Goal: Information Seeking & Learning: Check status

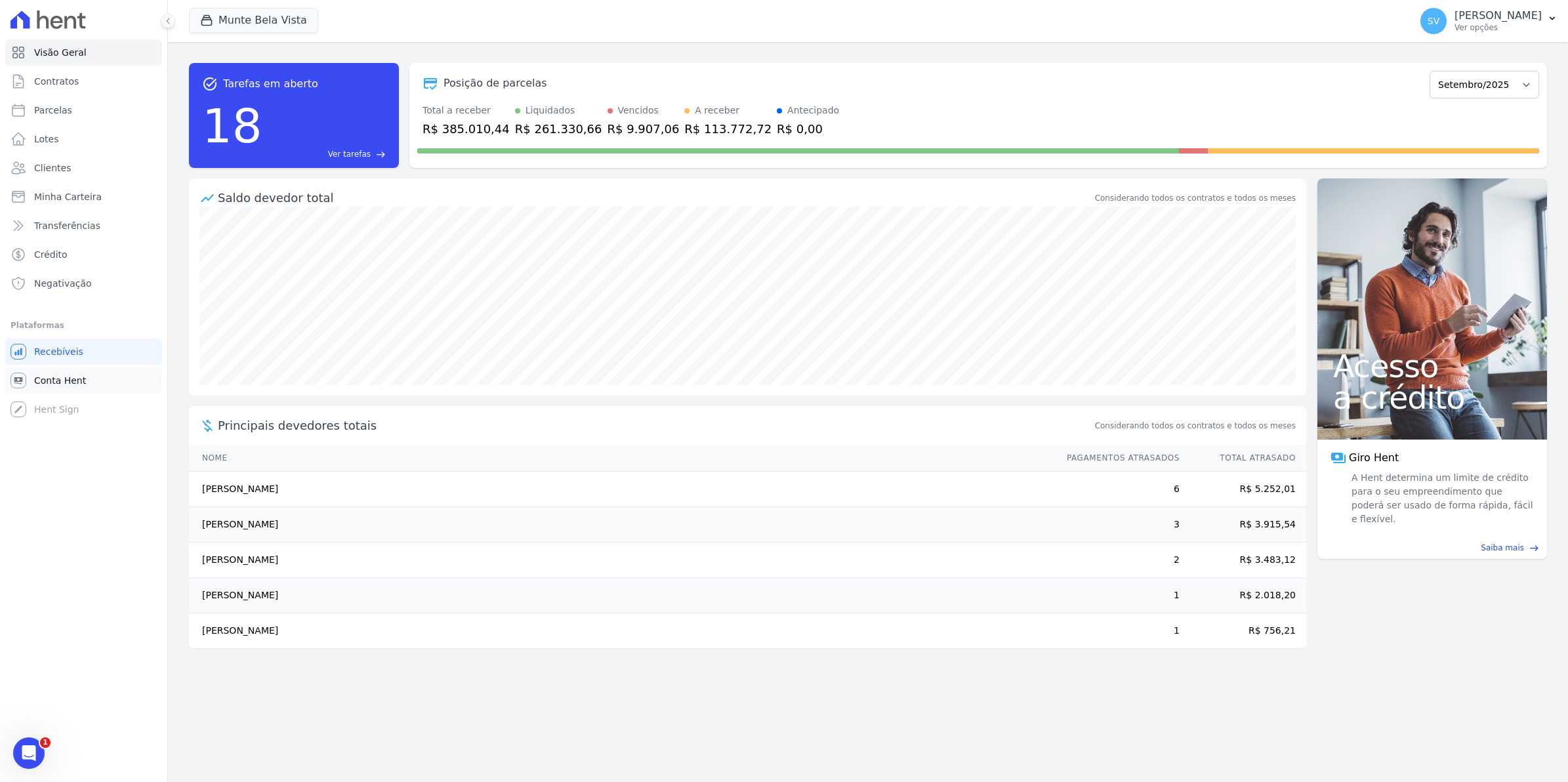
click at [68, 391] on link "Conta Hent" at bounding box center [84, 380] width 157 height 26
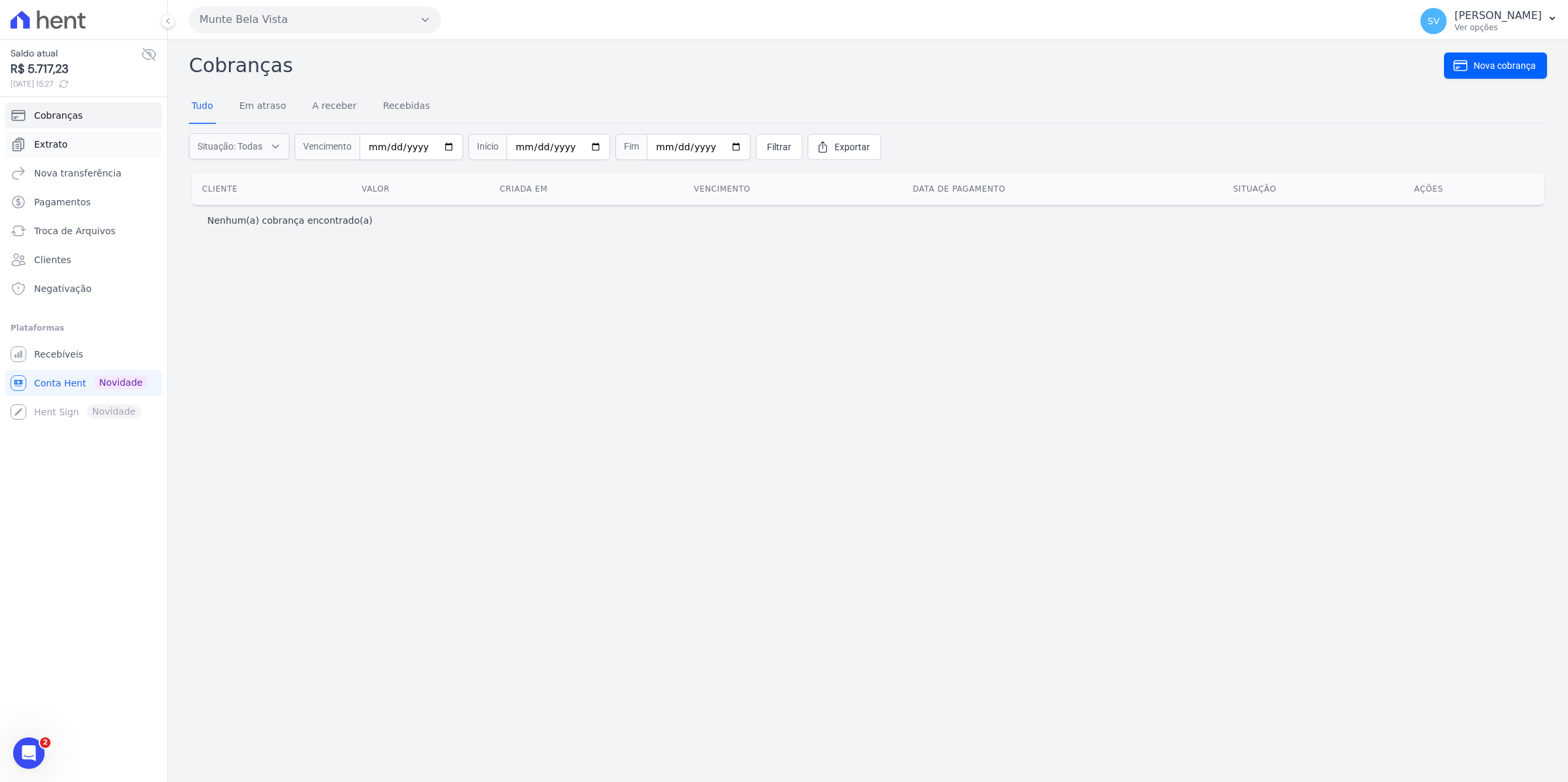
click at [46, 145] on span "Extrato" at bounding box center [51, 144] width 34 height 13
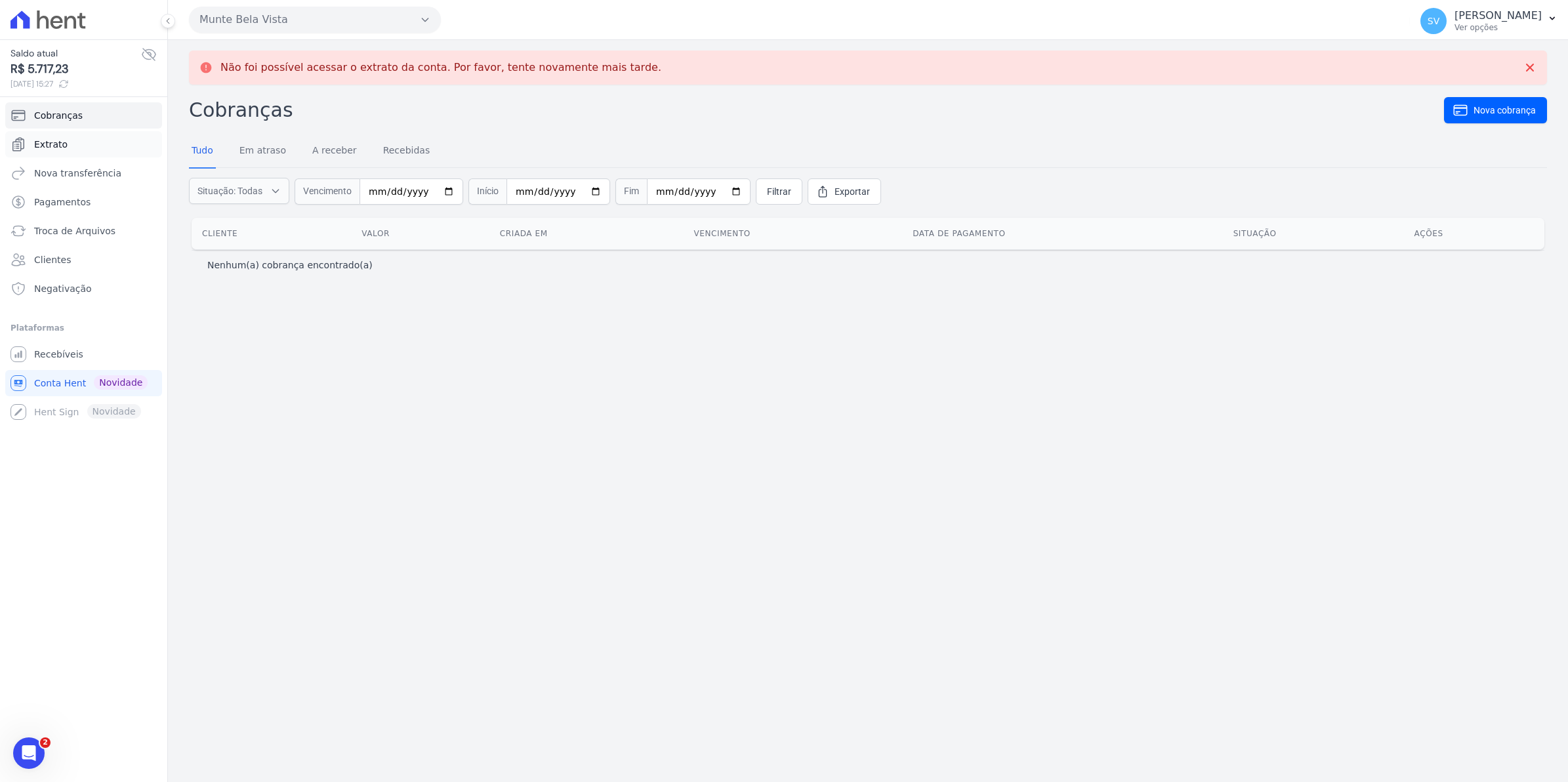
click at [71, 146] on link "Extrato" at bounding box center [84, 143] width 157 height 26
click at [52, 351] on span "Recebíveis" at bounding box center [58, 354] width 49 height 13
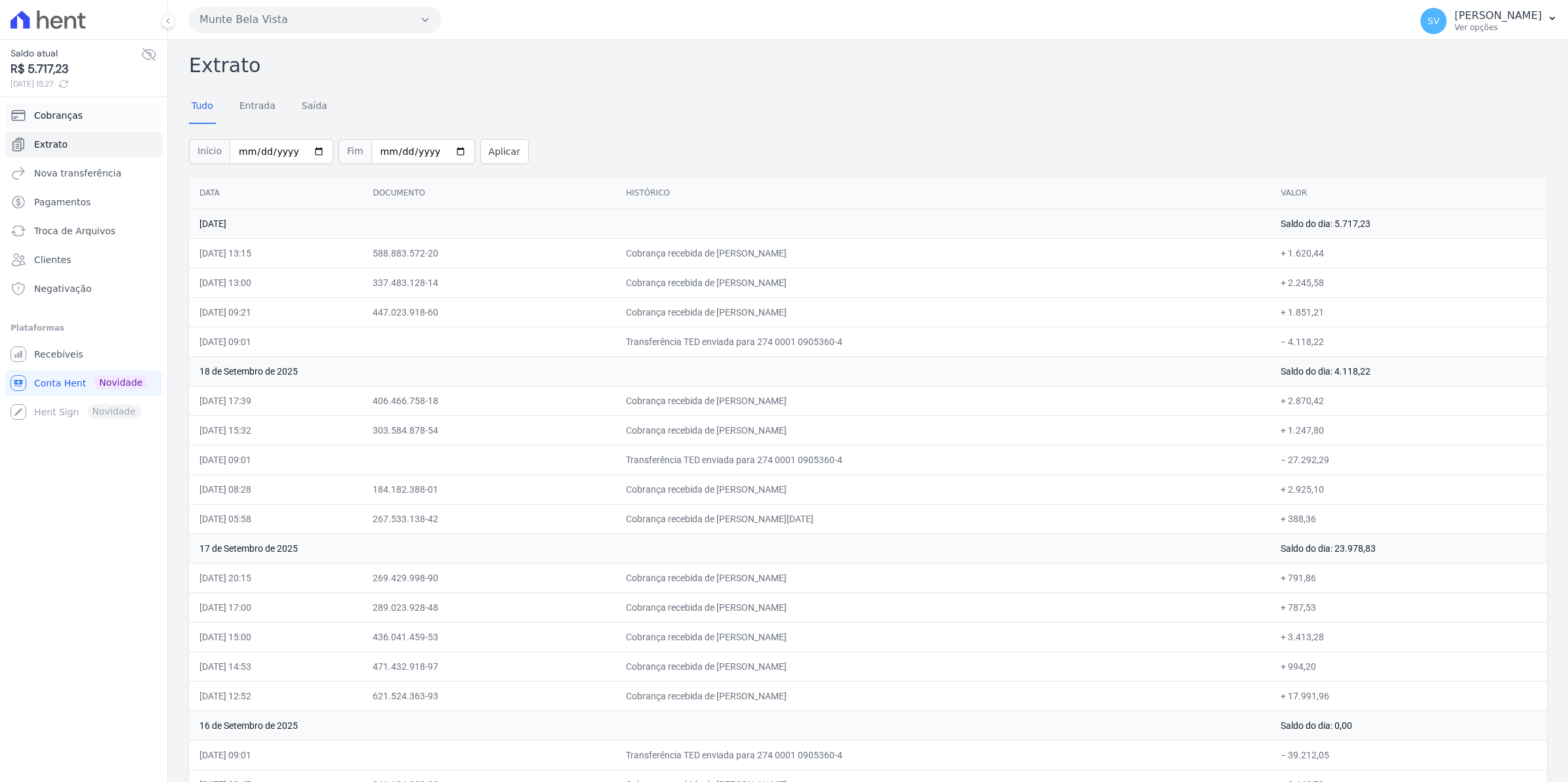
click at [44, 116] on span "Cobranças" at bounding box center [58, 116] width 49 height 13
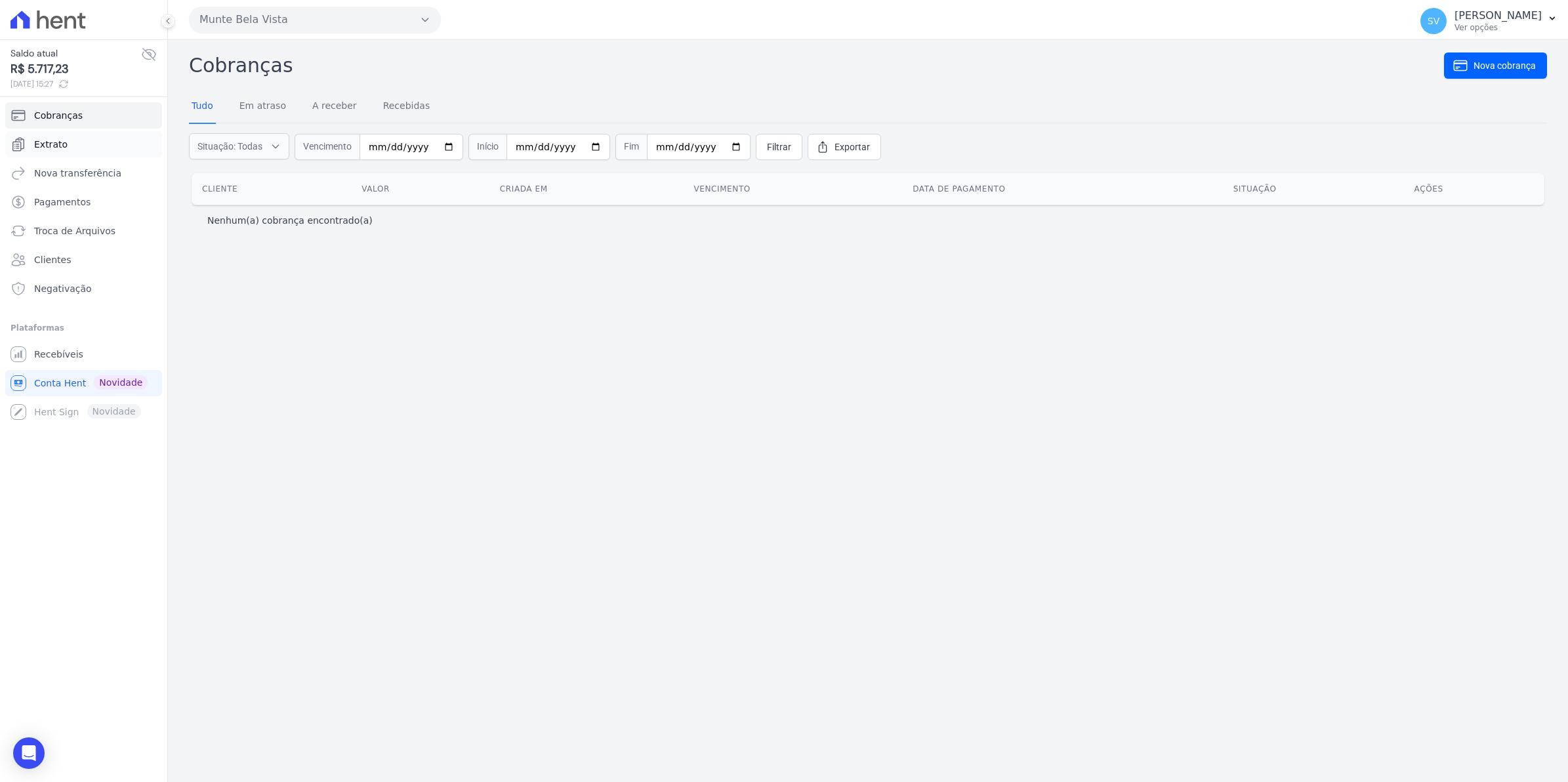
click at [57, 142] on span "Extrato" at bounding box center [51, 144] width 34 height 13
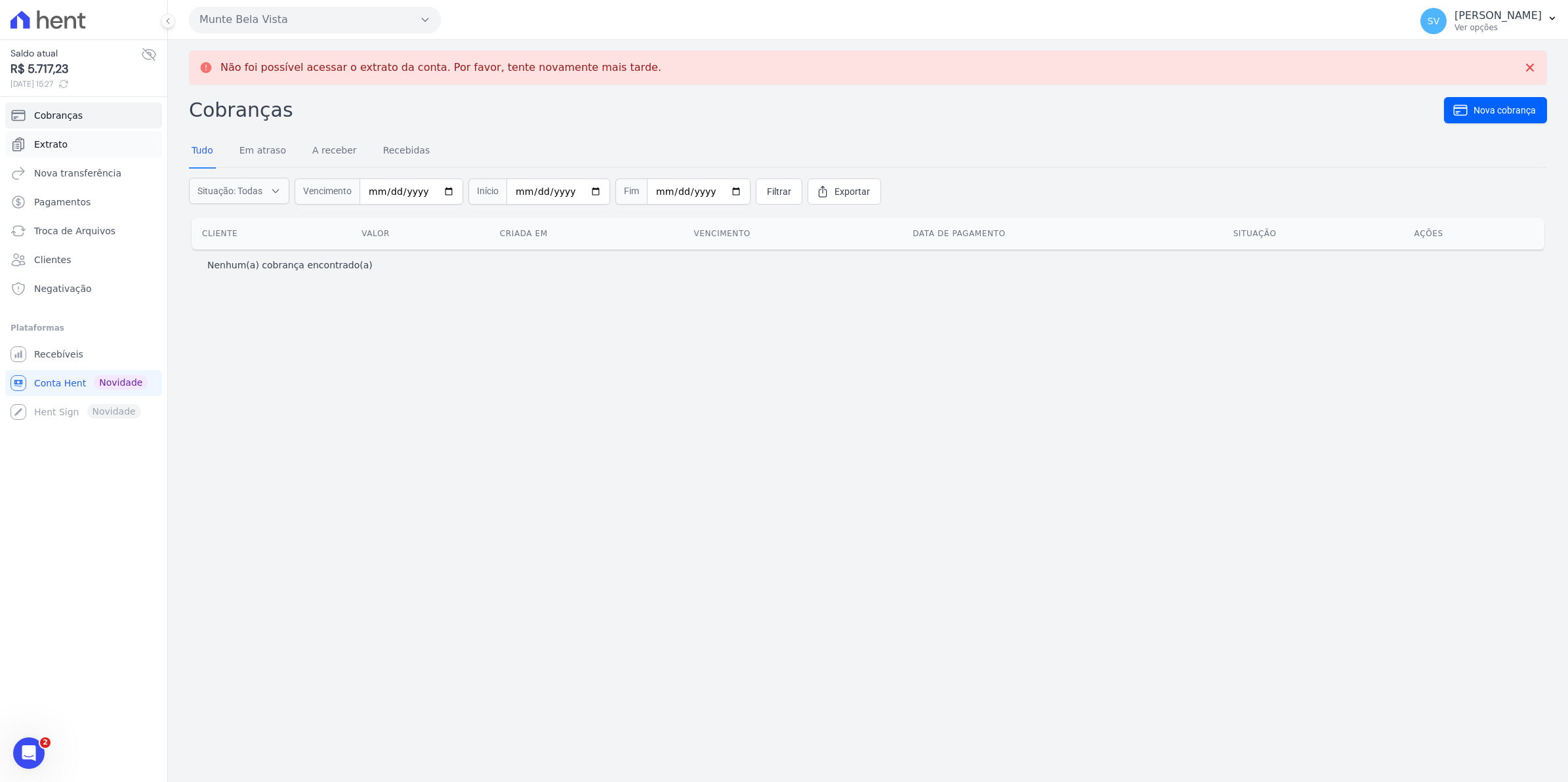
click at [63, 138] on span "Extrato" at bounding box center [51, 144] width 34 height 13
click at [48, 385] on span "Conta Hent" at bounding box center [59, 383] width 51 height 13
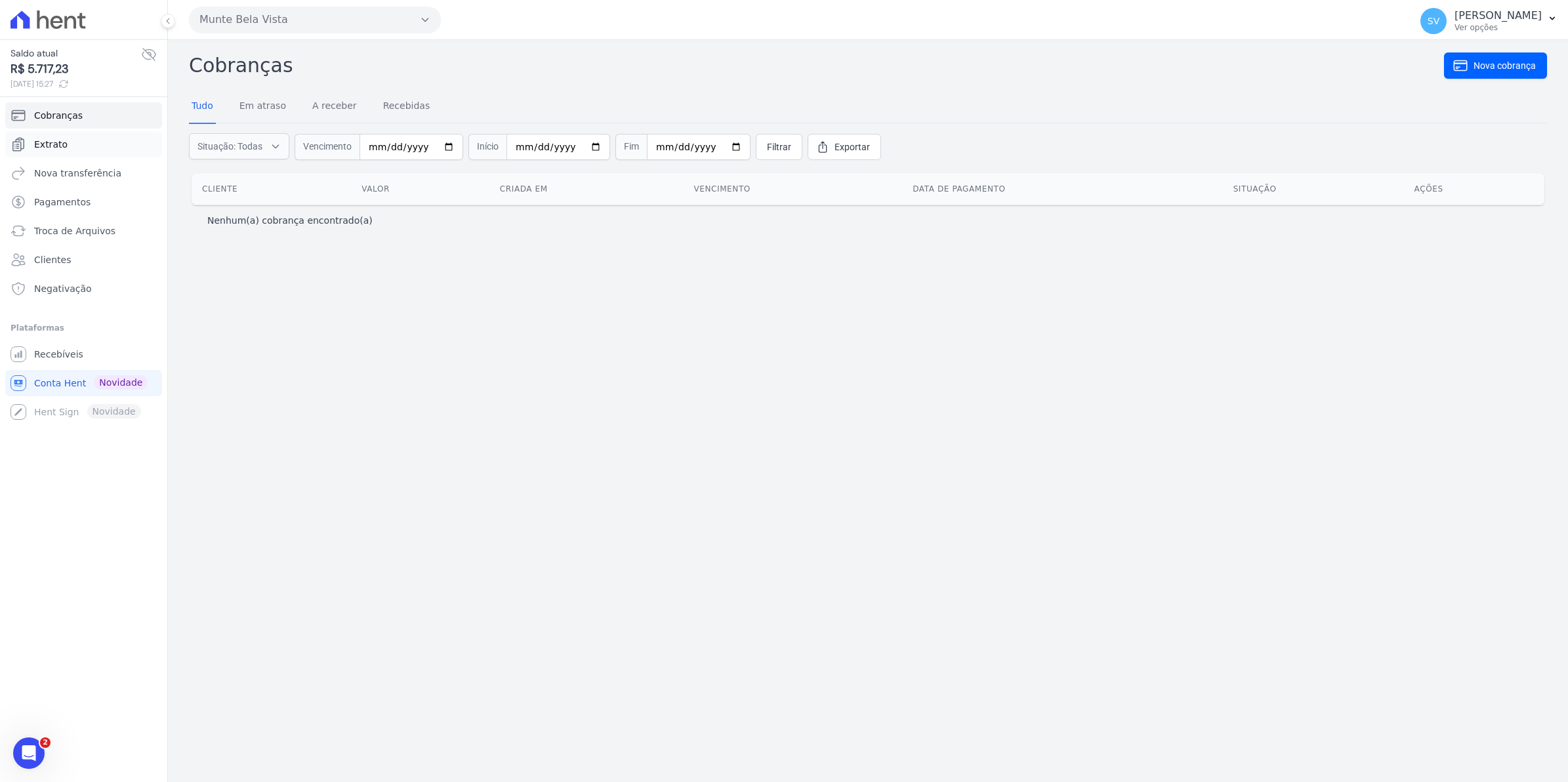
click at [50, 146] on span "Extrato" at bounding box center [51, 144] width 34 height 13
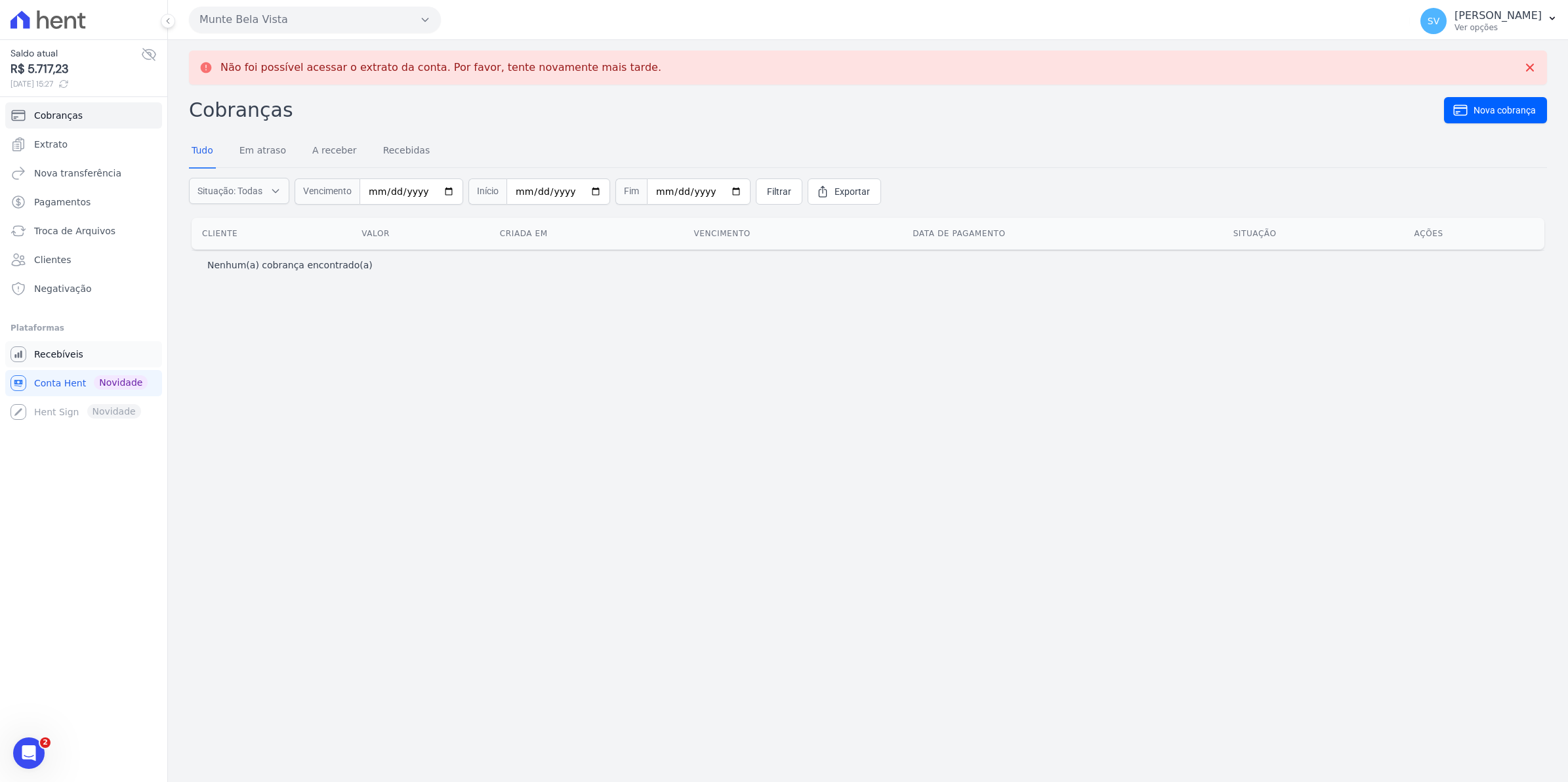
click at [34, 355] on span "Recebíveis" at bounding box center [58, 354] width 49 height 13
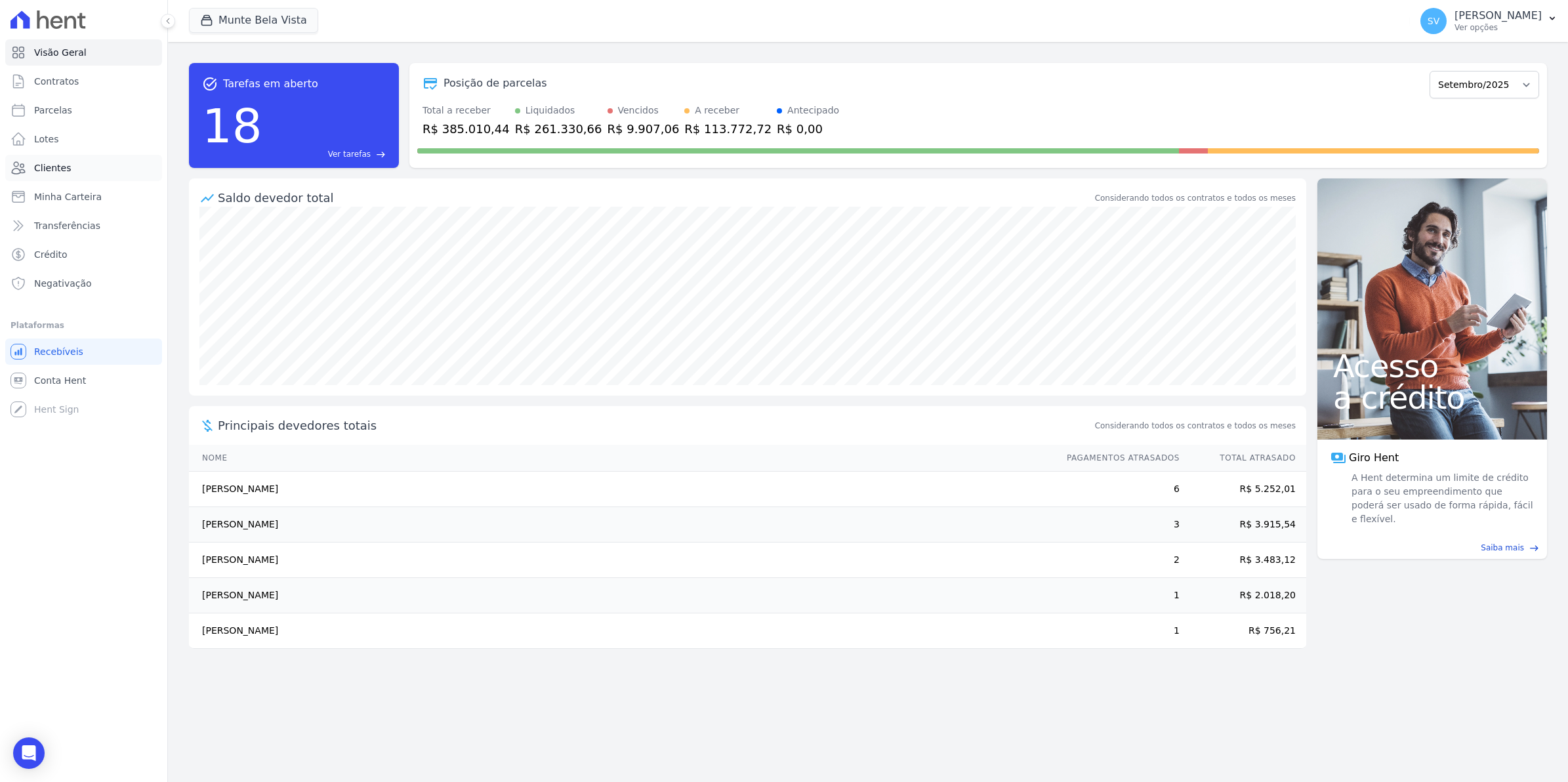
click at [51, 161] on span "Clientes" at bounding box center [52, 168] width 37 height 13
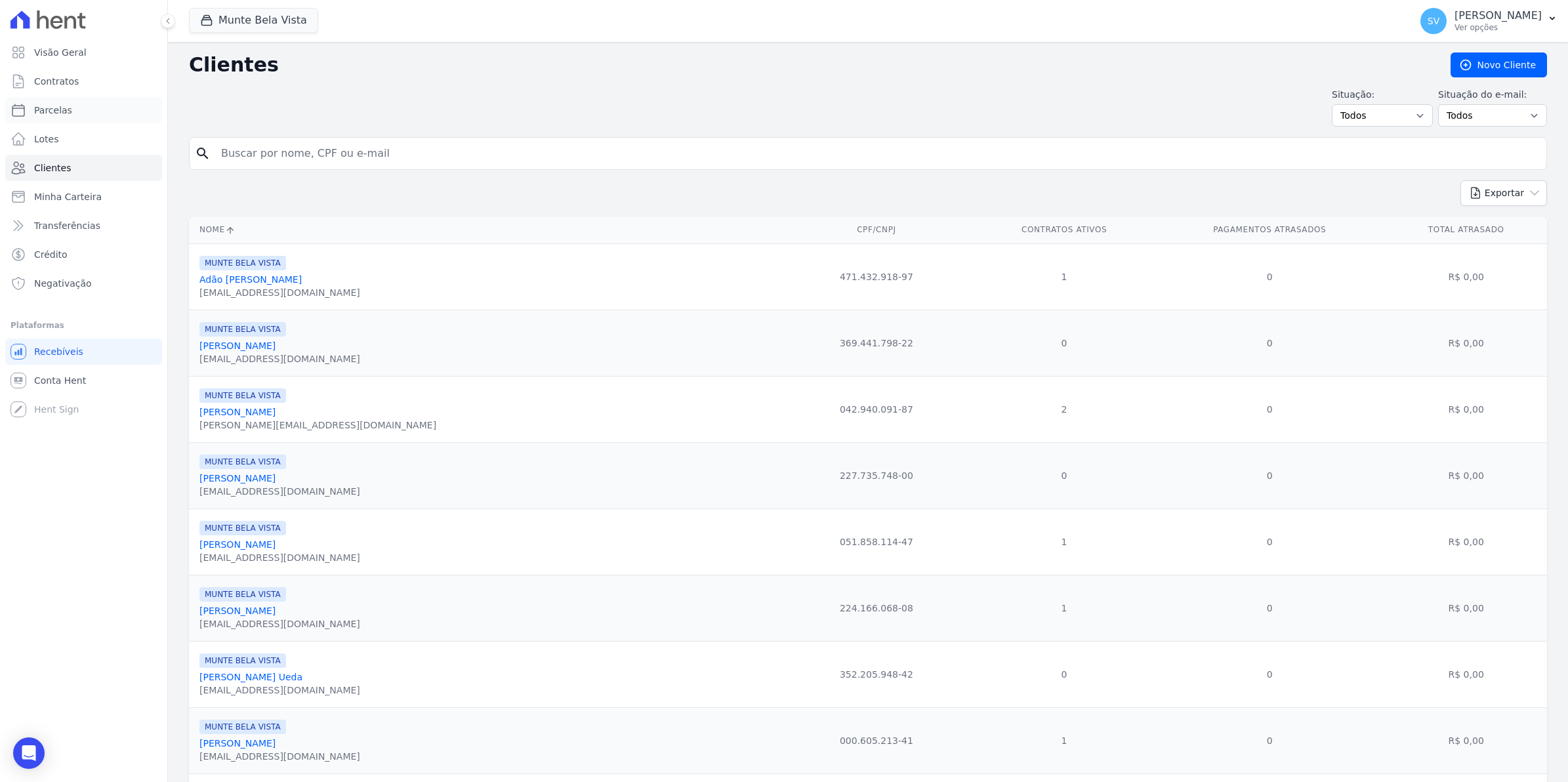
click at [56, 110] on span "Parcelas" at bounding box center [52, 111] width 38 height 13
select select
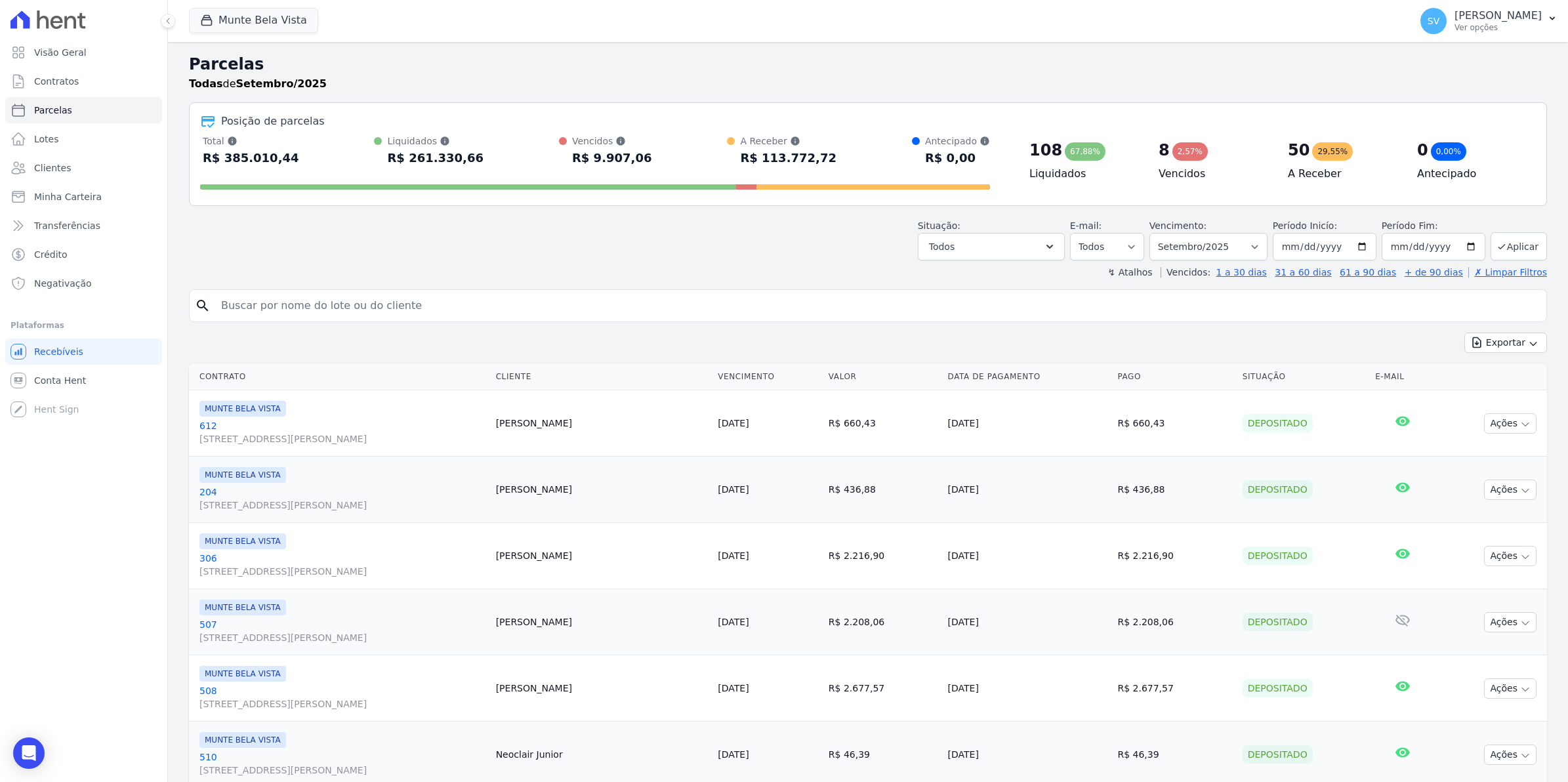
click at [69, 385] on span "Conta Hent" at bounding box center [59, 380] width 51 height 13
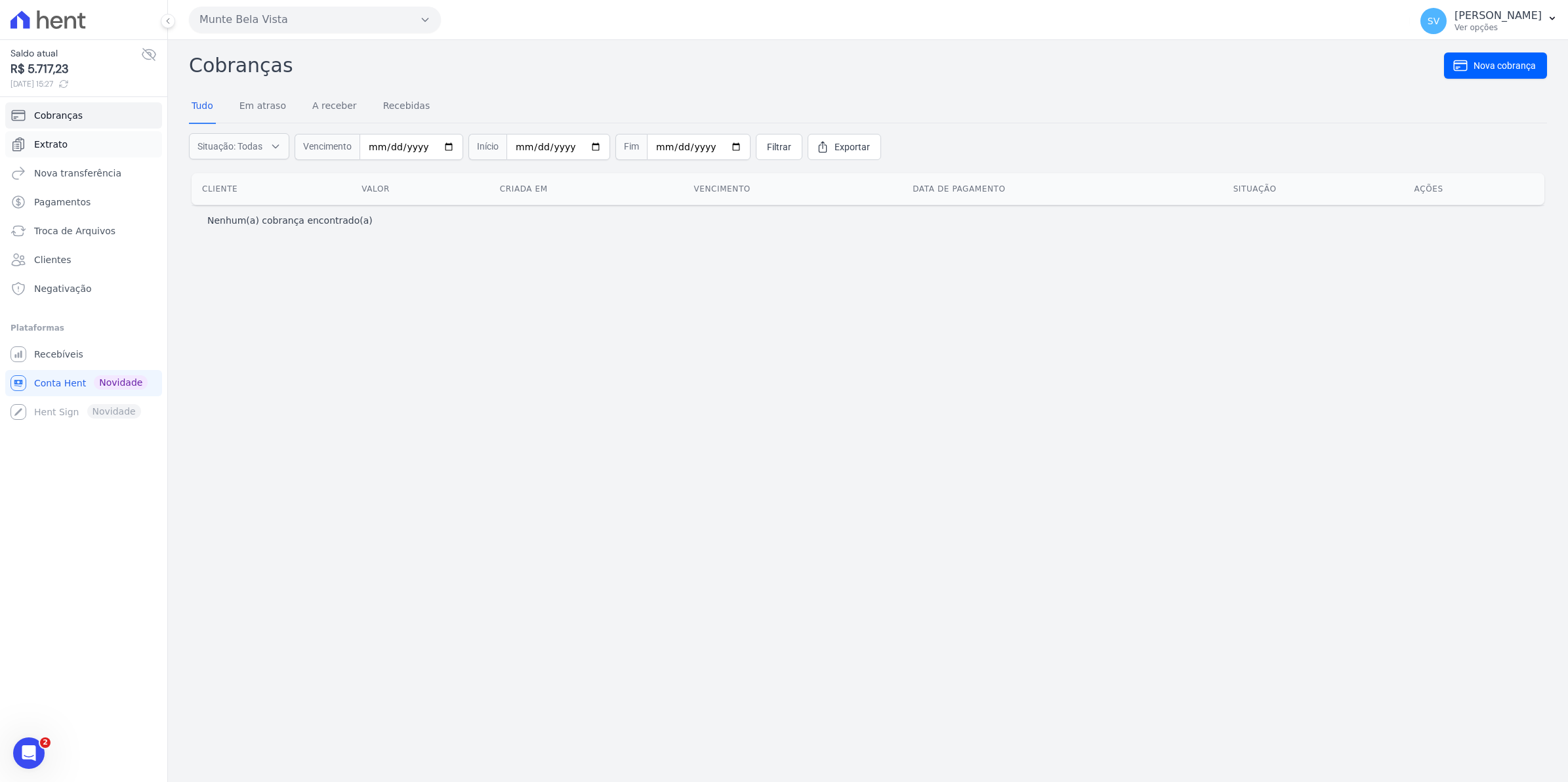
click at [61, 136] on link "Extrato" at bounding box center [84, 143] width 157 height 26
